Goal: Information Seeking & Learning: Learn about a topic

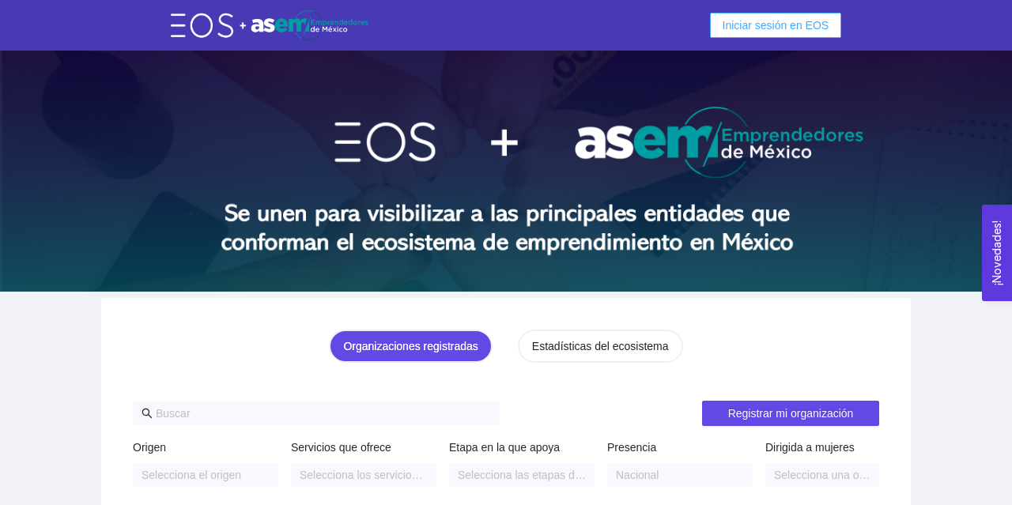
click at [759, 31] on span "Iniciar sesión en EOS" at bounding box center [776, 25] width 107 height 17
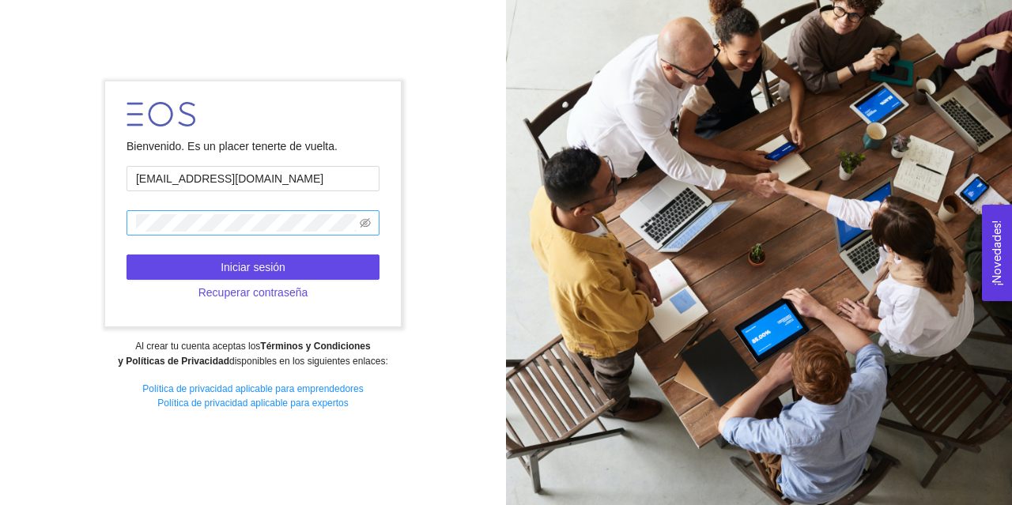
type input "[EMAIL_ADDRESS][DOMAIN_NAME]"
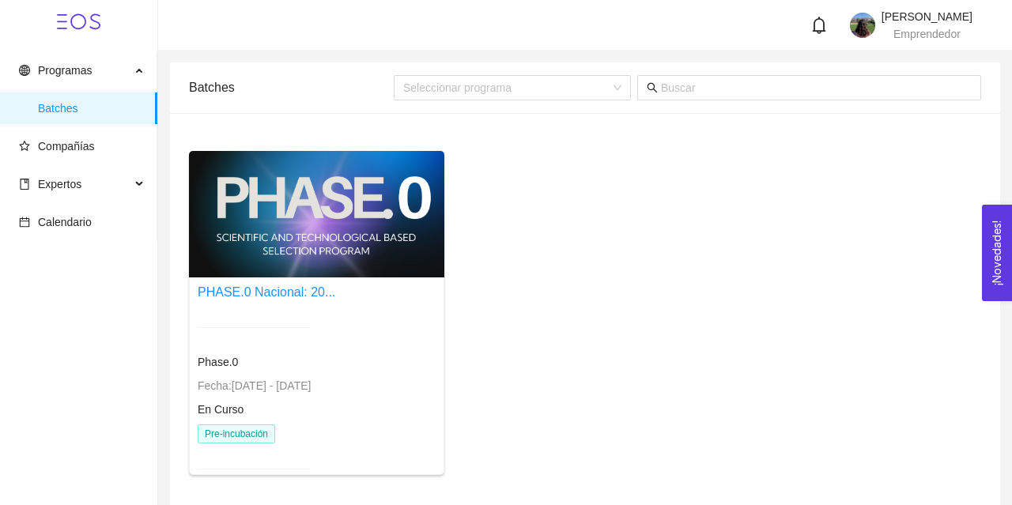
scroll to position [57, 0]
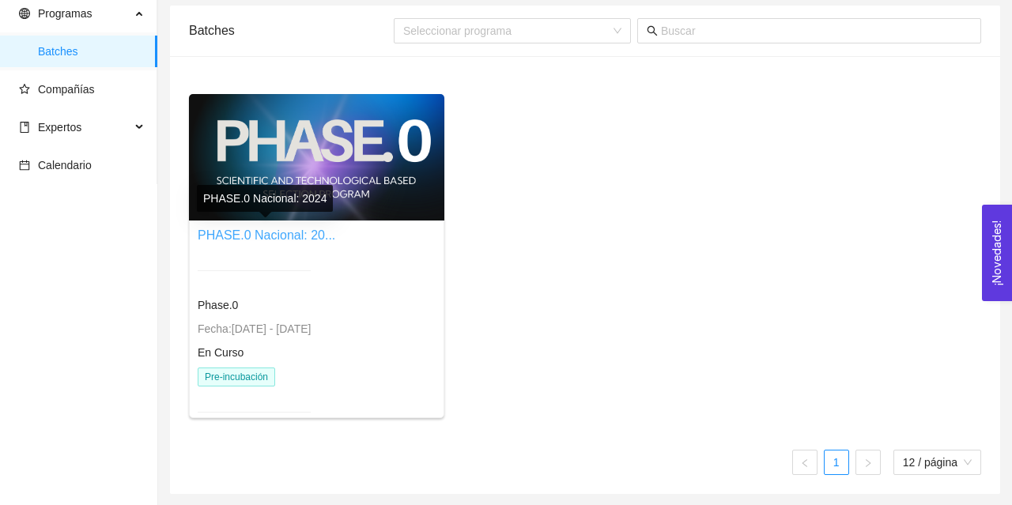
click at [270, 236] on link "PHASE.0 Nacional: 20..." at bounding box center [267, 235] width 138 height 13
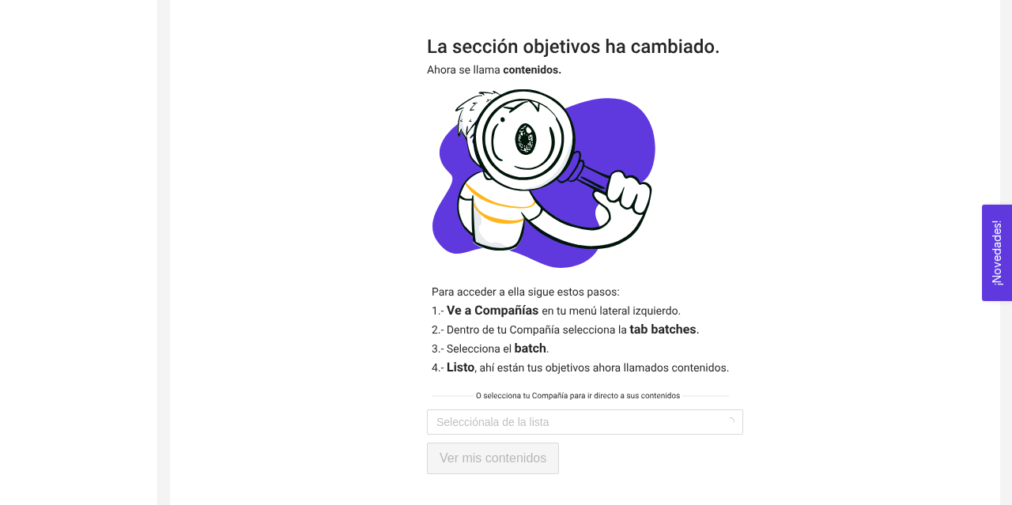
scroll to position [381, 0]
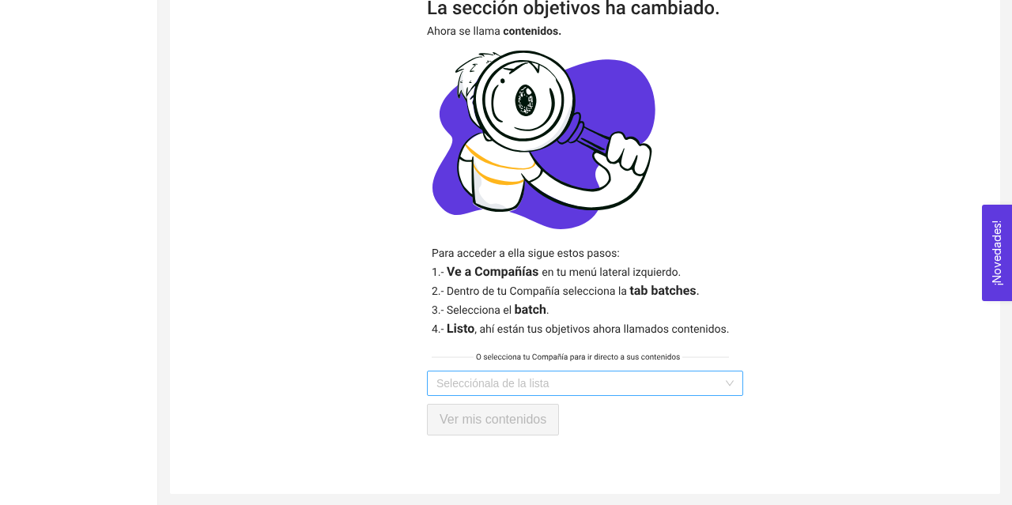
click at [486, 387] on input "search" at bounding box center [580, 384] width 286 height 24
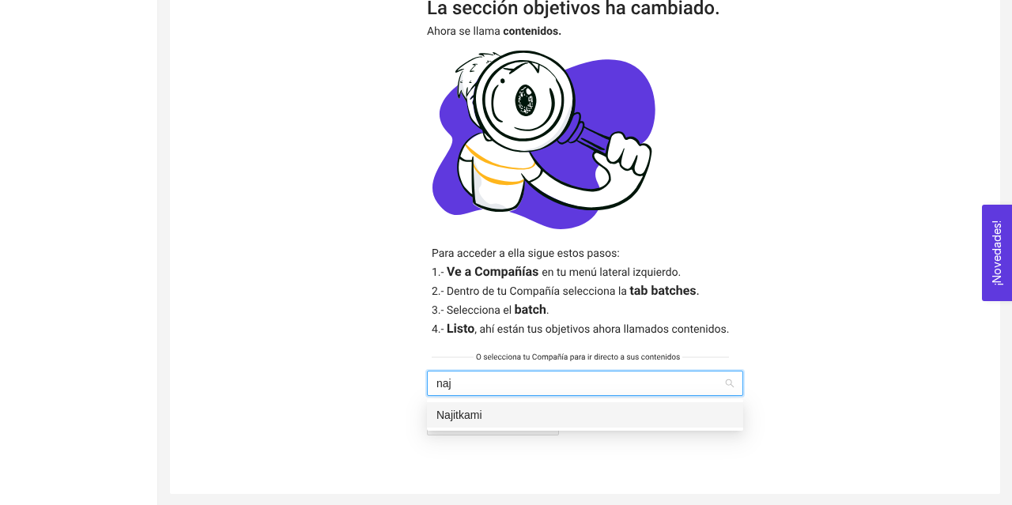
type input "[PERSON_NAME]"
click at [556, 417] on div "Najitkami" at bounding box center [585, 415] width 297 height 17
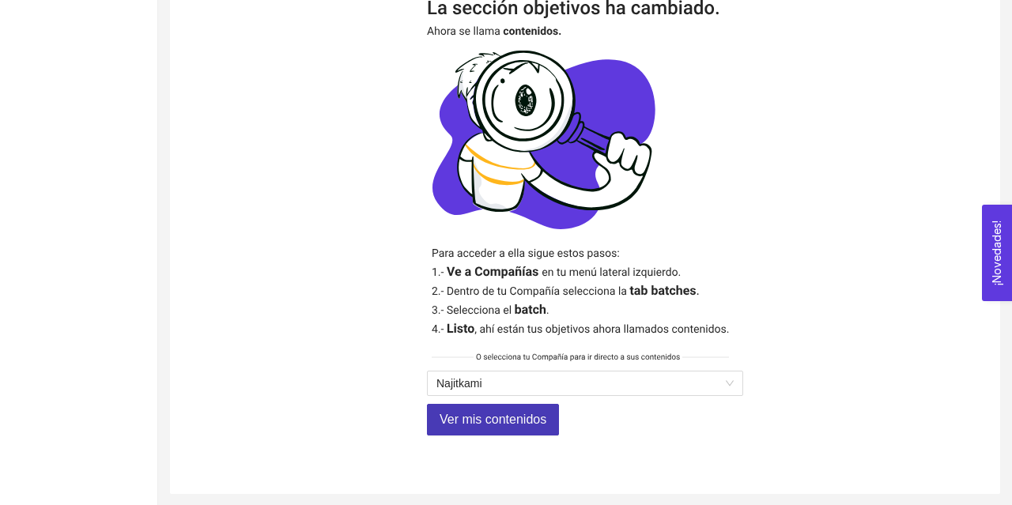
click at [507, 418] on span "Ver mis contenidos" at bounding box center [493, 420] width 107 height 20
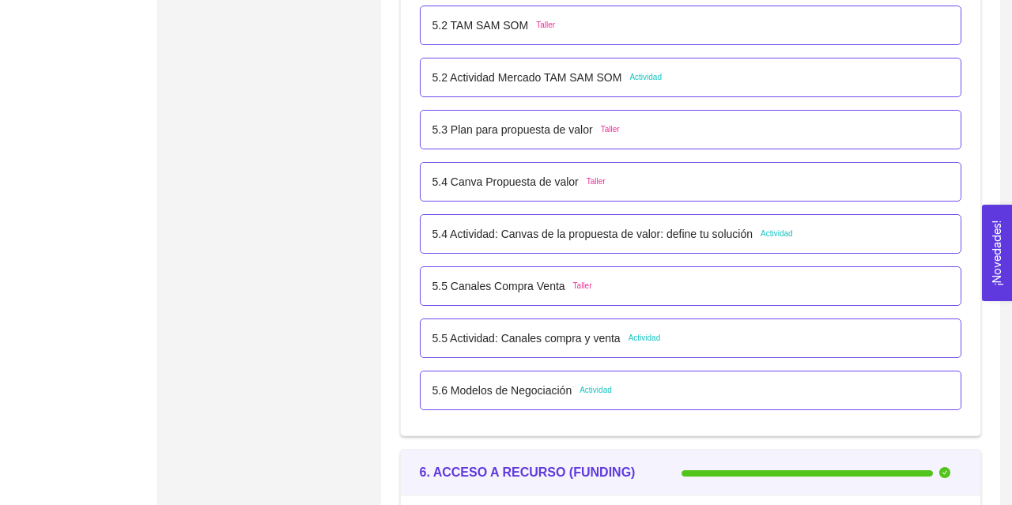
scroll to position [3248, 0]
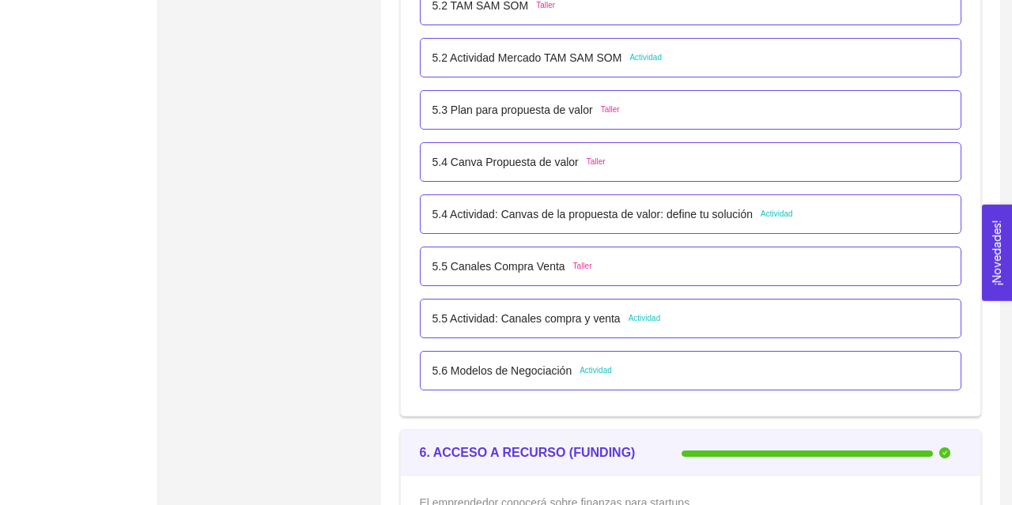
click at [502, 320] on p "5.5 Actividad: Canales compra y venta" at bounding box center [527, 318] width 188 height 17
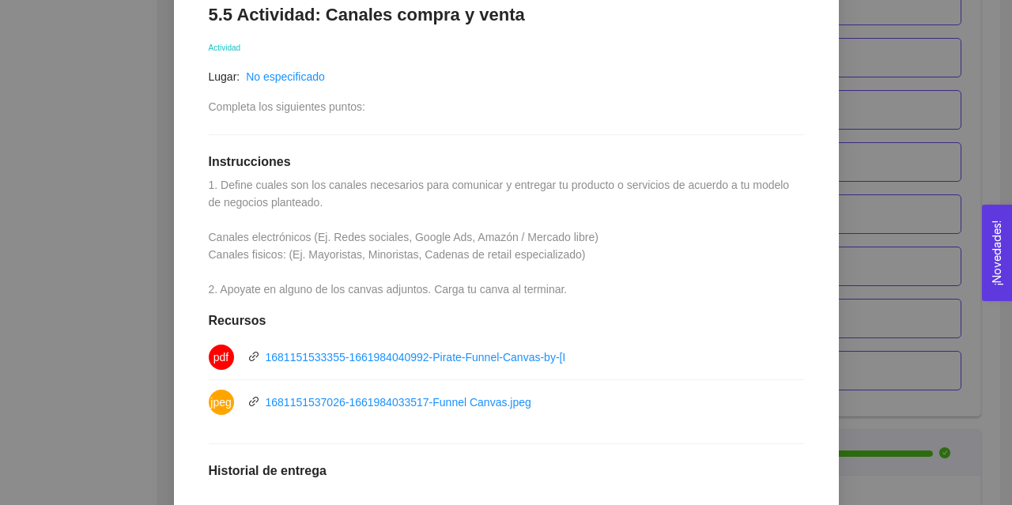
scroll to position [284, 0]
